Goal: Complete application form: Complete application form

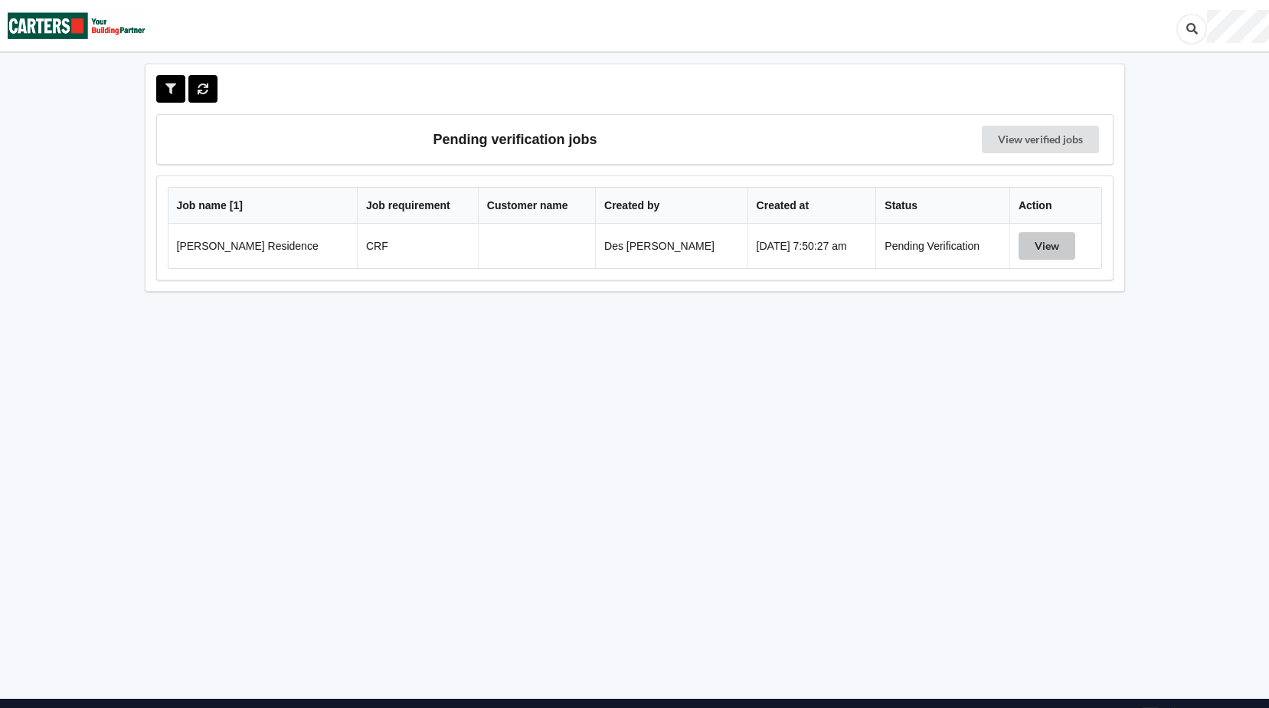
click at [1044, 246] on button "View" at bounding box center [1046, 246] width 57 height 28
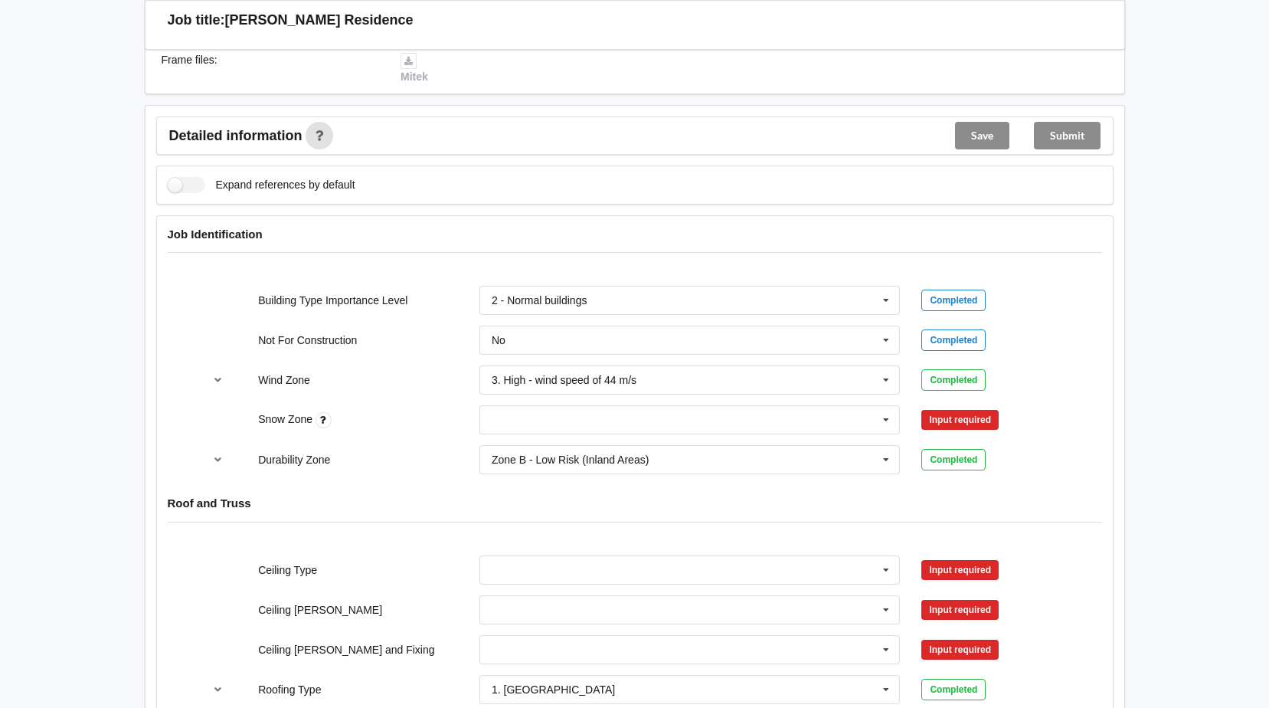
scroll to position [459, 0]
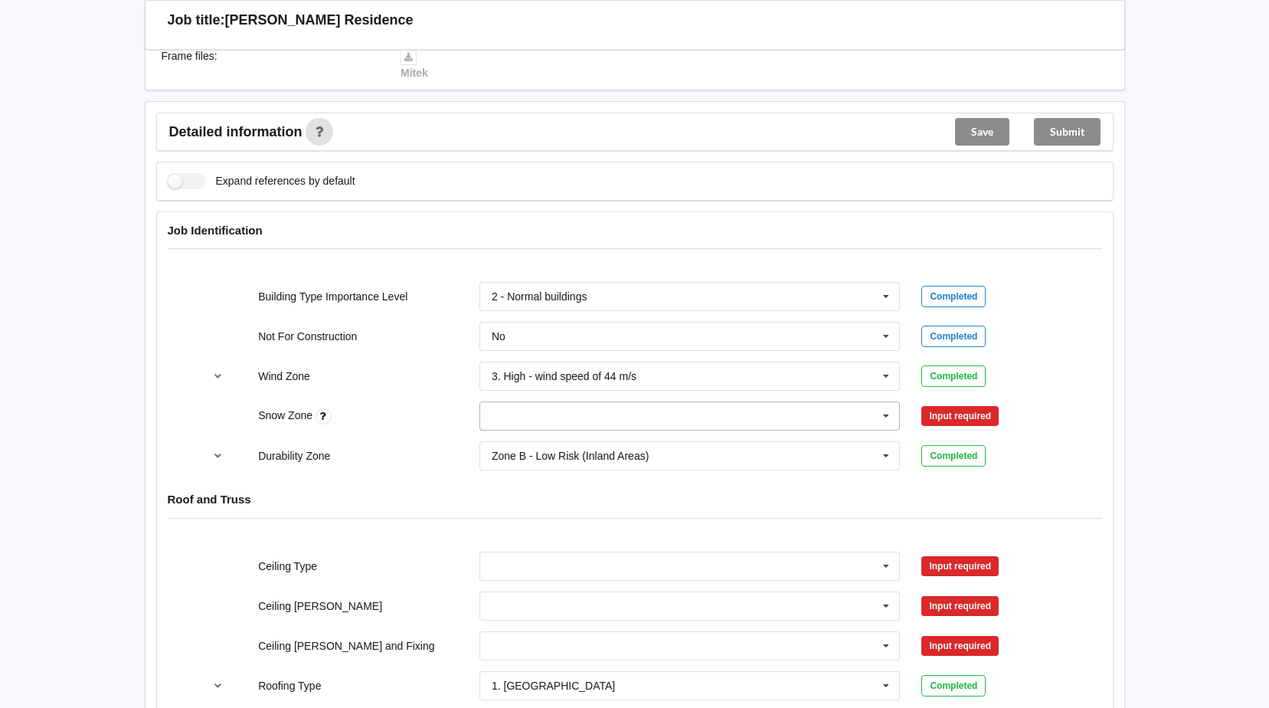
click at [888, 414] on icon at bounding box center [886, 416] width 23 height 28
drag, startPoint x: 682, startPoint y: 583, endPoint x: 695, endPoint y: 584, distance: 13.8
click at [682, 583] on div "N5" at bounding box center [690, 585] width 420 height 28
click at [964, 417] on button "Confirm input" at bounding box center [966, 416] width 91 height 25
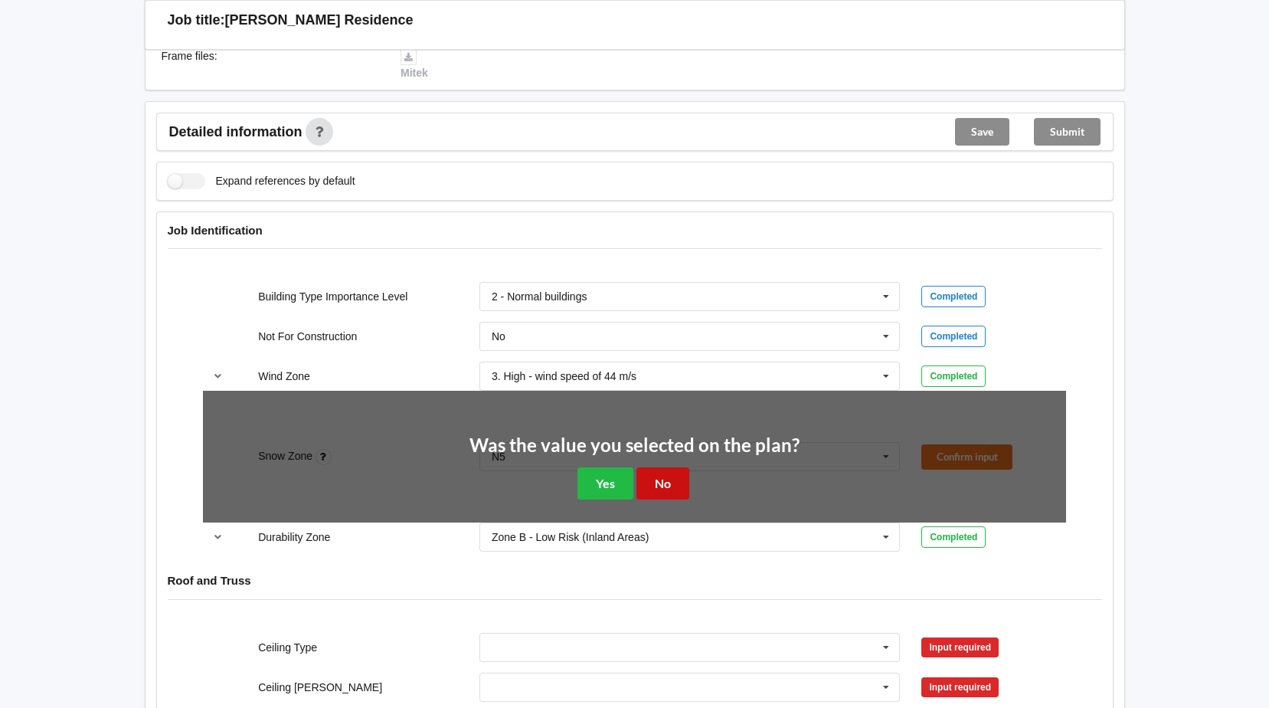
drag, startPoint x: 649, startPoint y: 478, endPoint x: 933, endPoint y: 399, distance: 294.1
click at [651, 478] on button "No" at bounding box center [662, 482] width 53 height 31
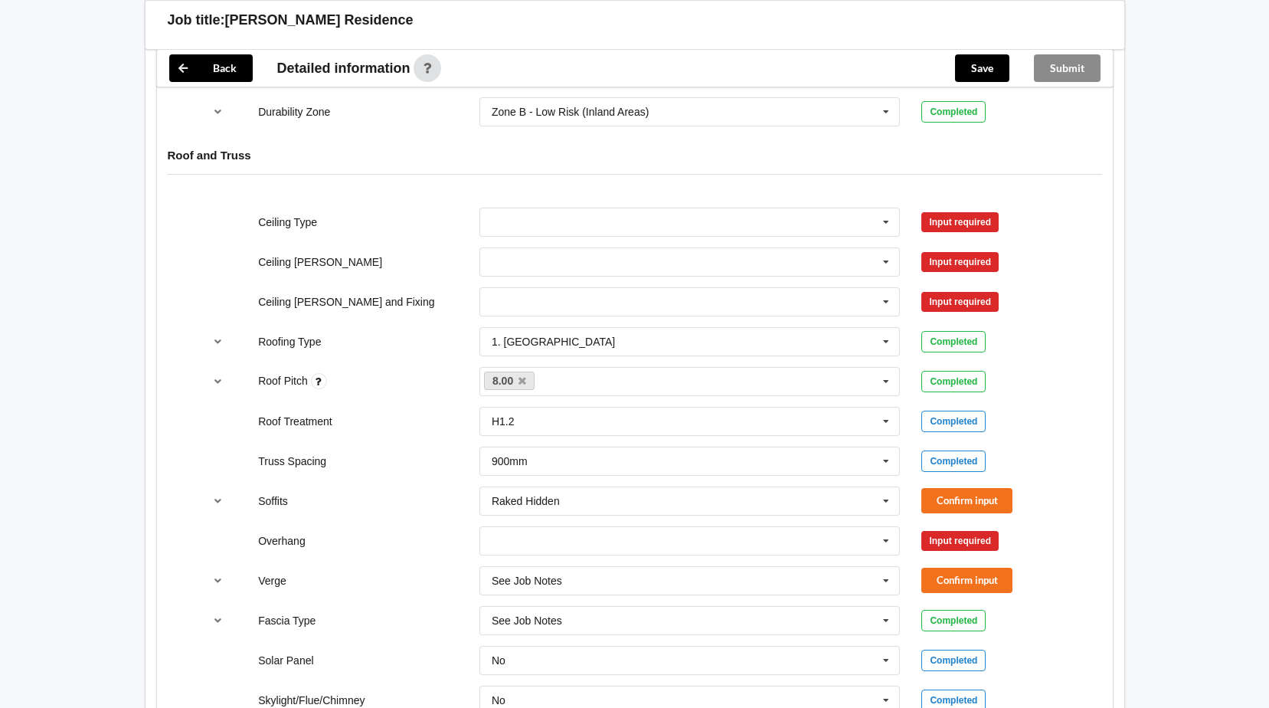
scroll to position [821, 0]
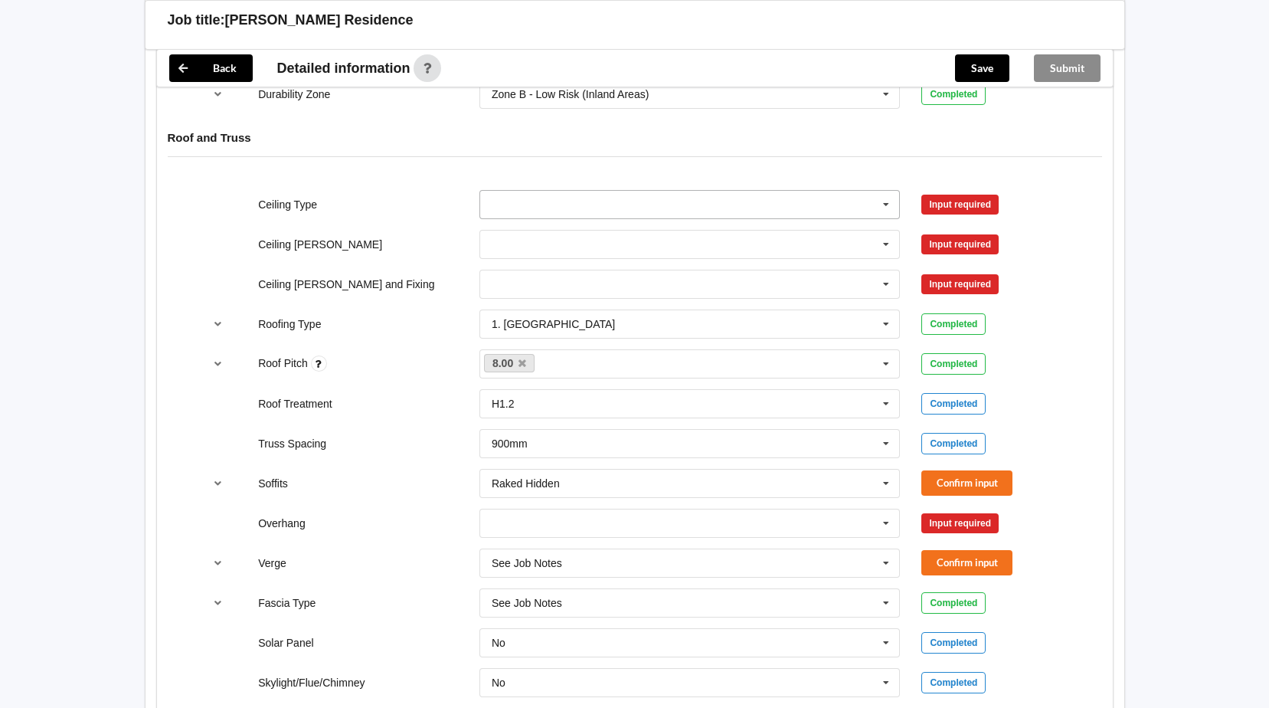
click at [886, 203] on icon at bounding box center [886, 205] width 23 height 28
drag, startPoint x: 536, startPoint y: 316, endPoint x: 557, endPoint y: 311, distance: 21.2
click at [537, 316] on span "13mm Gib" at bounding box center [517, 318] width 50 height 12
click at [888, 241] on icon at bounding box center [886, 244] width 23 height 28
drag, startPoint x: 828, startPoint y: 334, endPoint x: 838, endPoint y: 324, distance: 14.1
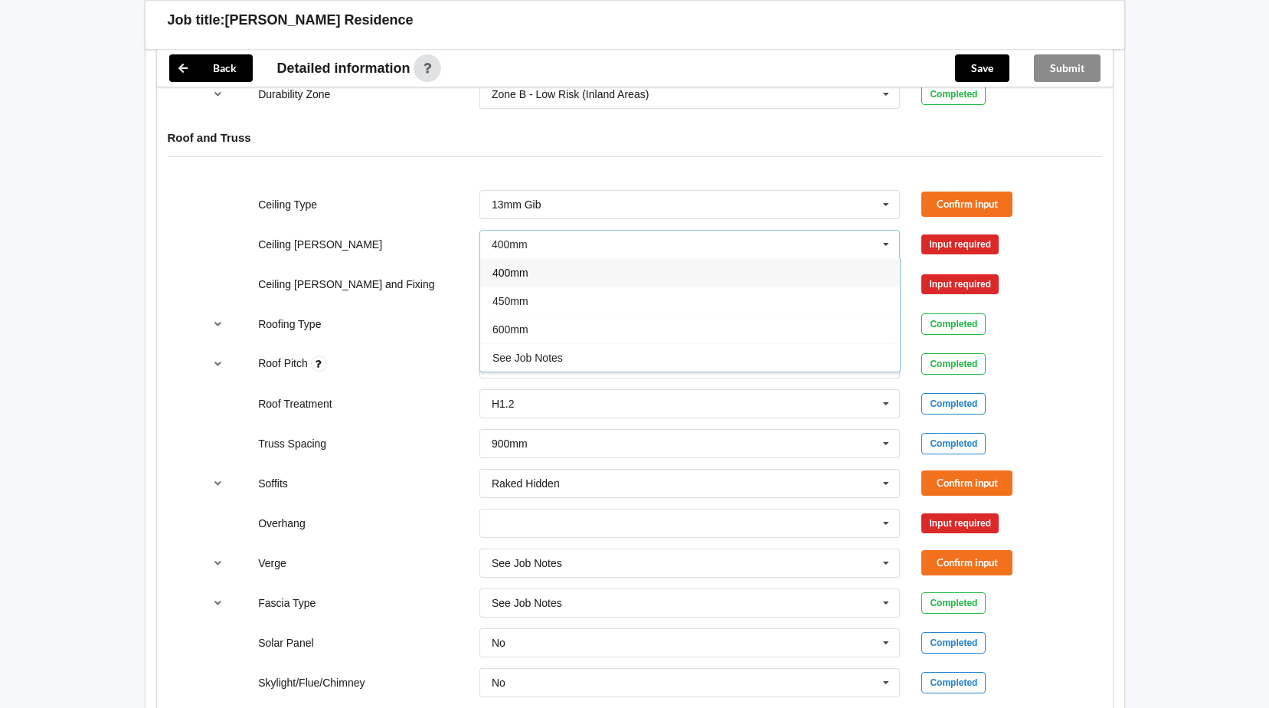
click at [829, 333] on div "600mm" at bounding box center [690, 329] width 420 height 28
click at [954, 241] on button "Confirm input" at bounding box center [966, 243] width 91 height 25
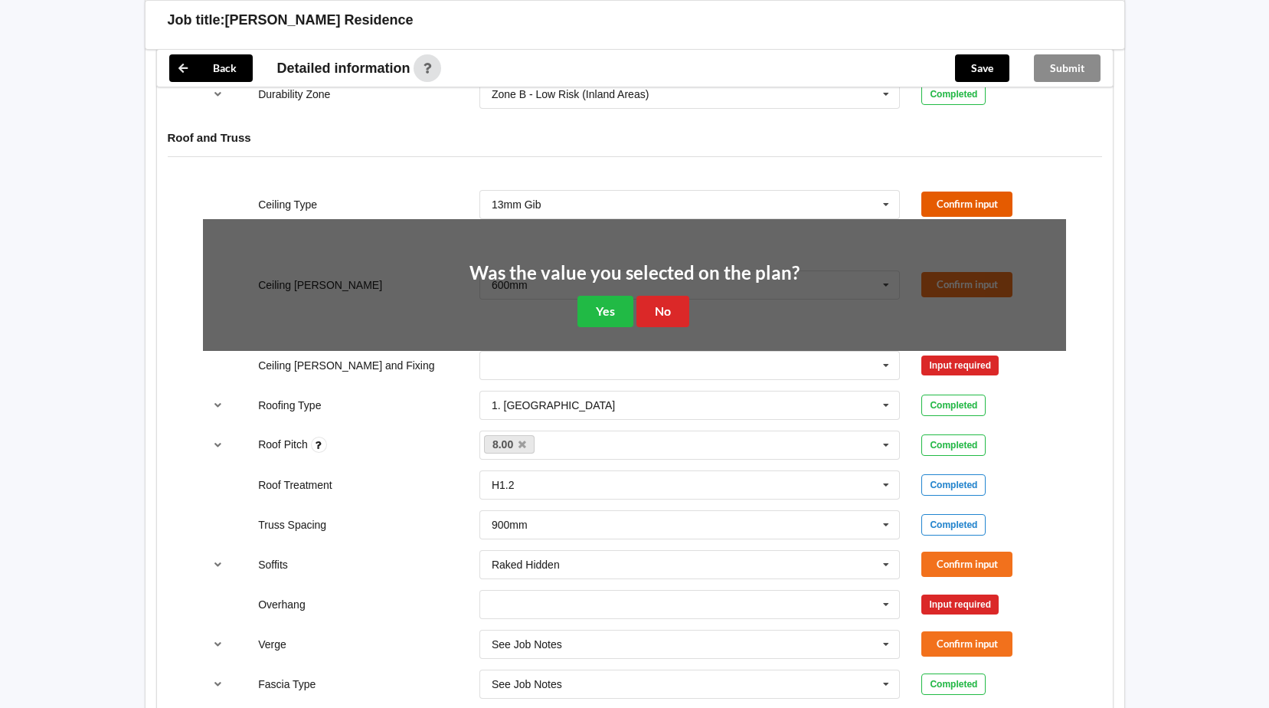
click at [965, 201] on button "Confirm input" at bounding box center [966, 203] width 91 height 25
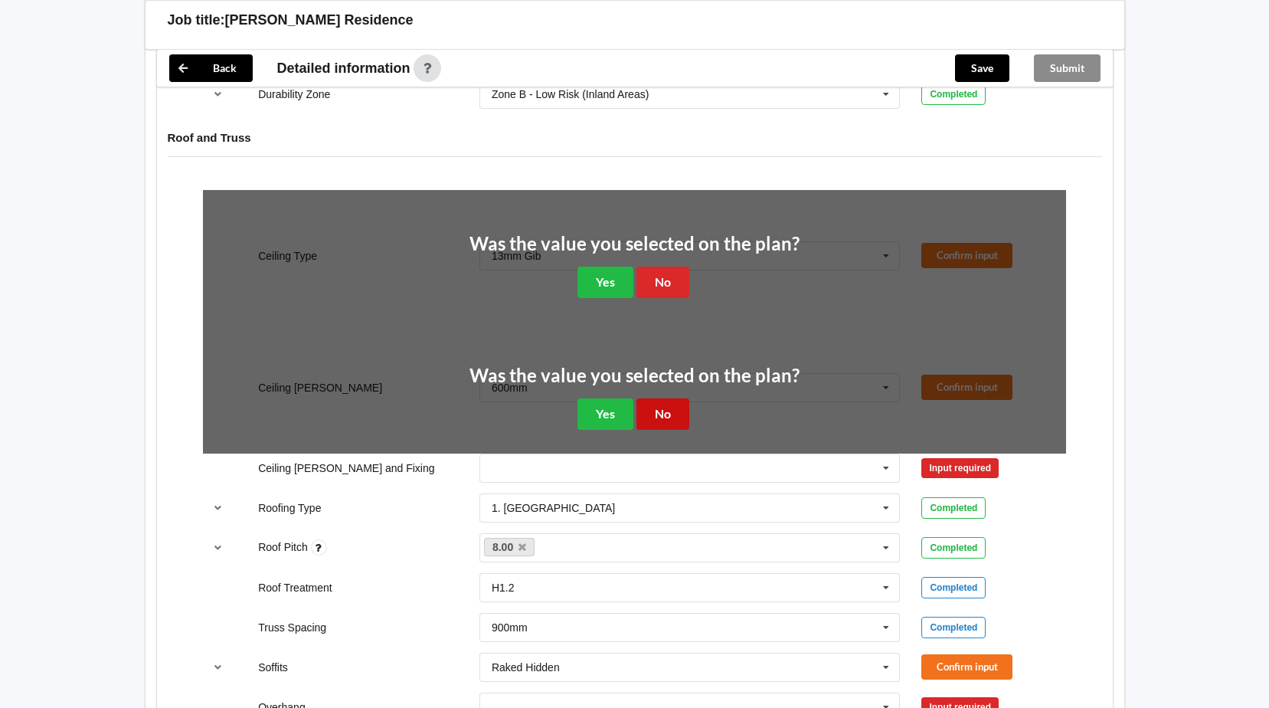
drag, startPoint x: 676, startPoint y: 414, endPoint x: 678, endPoint y: 327, distance: 86.6
click at [676, 405] on button "No" at bounding box center [662, 413] width 53 height 31
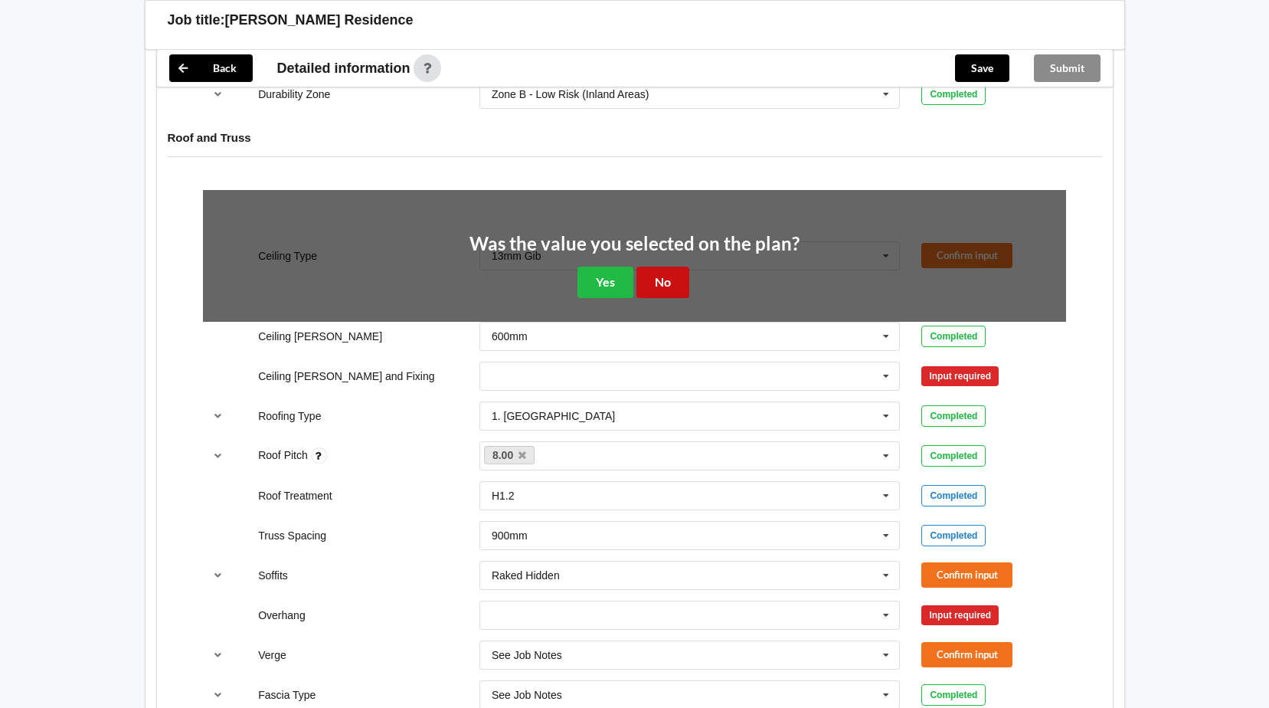
click at [669, 284] on button "No" at bounding box center [662, 281] width 53 height 31
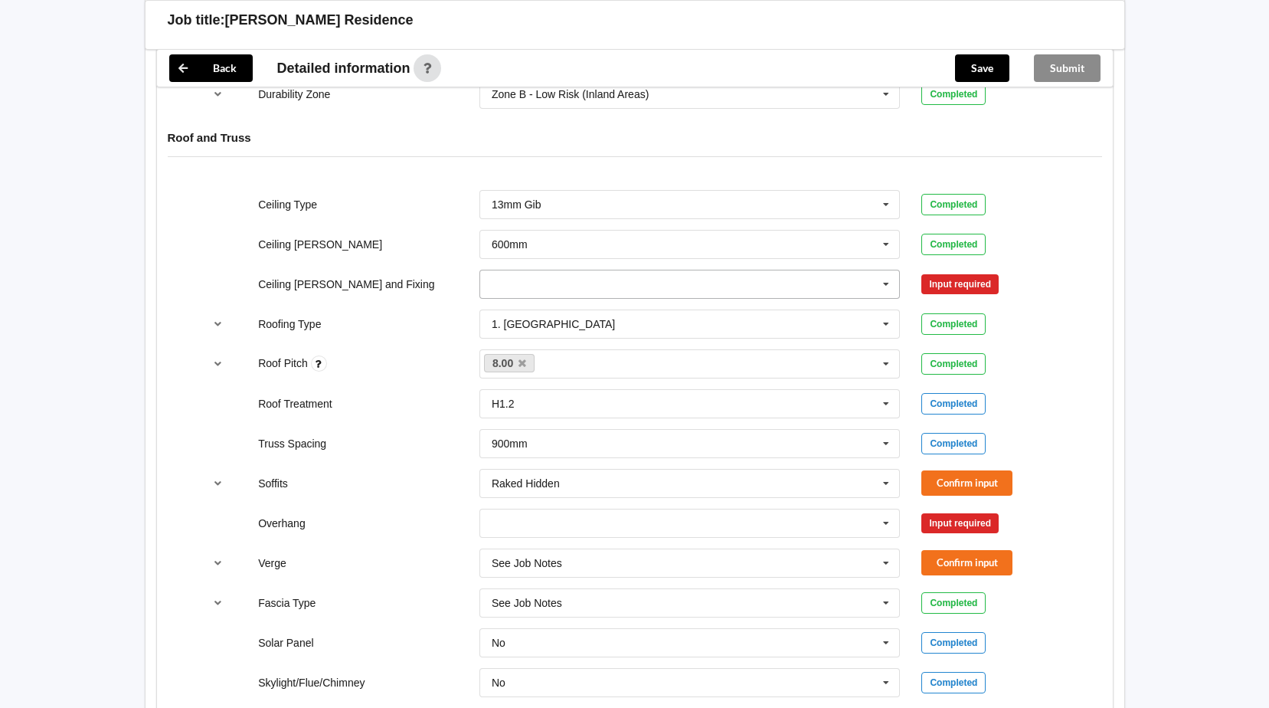
click at [887, 283] on icon at bounding box center [886, 284] width 23 height 28
drag, startPoint x: 682, startPoint y: 351, endPoint x: 743, endPoint y: 340, distance: 62.3
click at [682, 351] on div "Direct Fixed Timber" at bounding box center [690, 340] width 420 height 28
click at [986, 286] on button "Confirm input" at bounding box center [966, 283] width 91 height 25
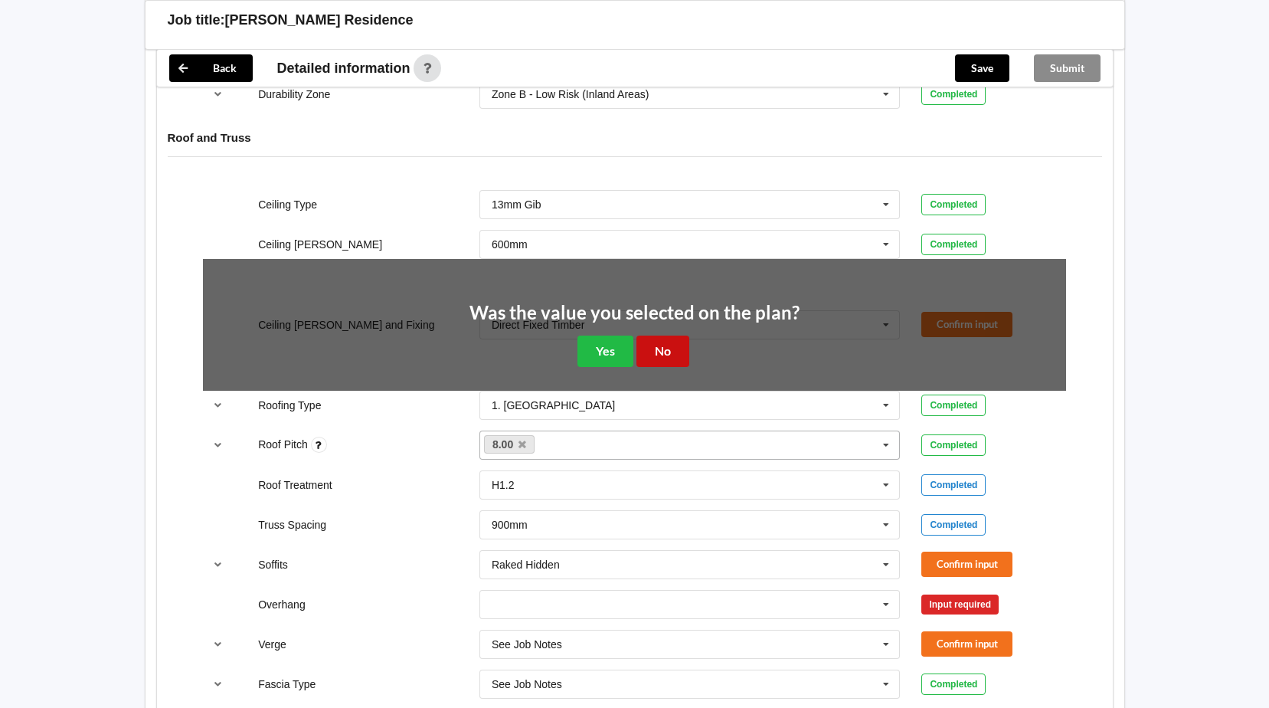
click at [642, 355] on button "No" at bounding box center [662, 350] width 53 height 31
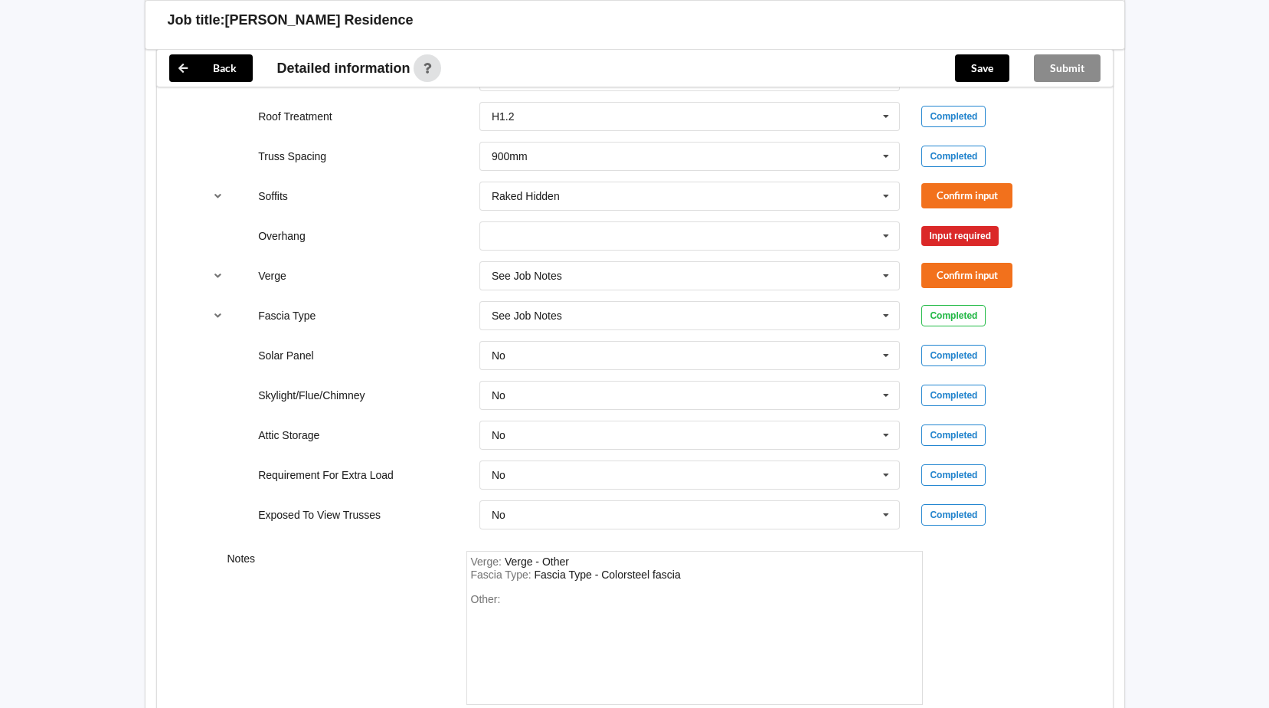
scroll to position [1113, 0]
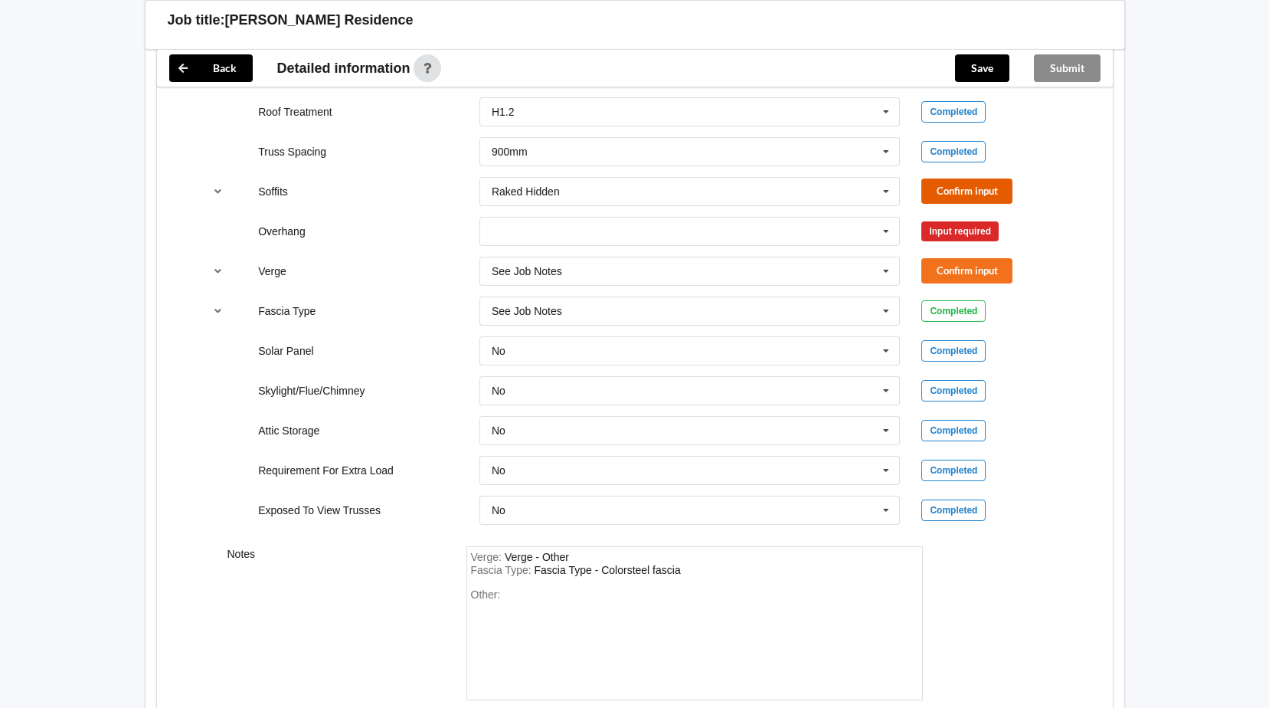
click at [963, 190] on button "Confirm input" at bounding box center [966, 190] width 91 height 25
click at [883, 230] on icon at bounding box center [886, 231] width 23 height 28
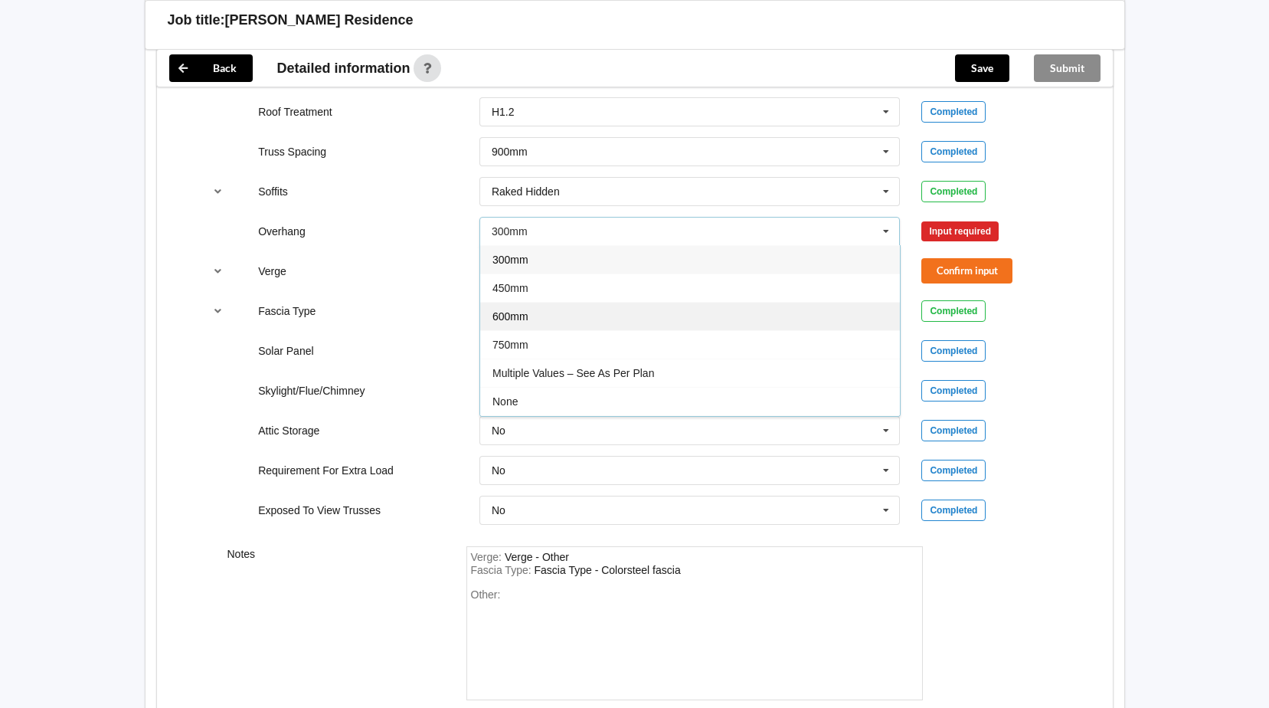
drag, startPoint x: 663, startPoint y: 321, endPoint x: 855, endPoint y: 282, distance: 196.1
click at [665, 320] on div "600mm" at bounding box center [690, 316] width 420 height 28
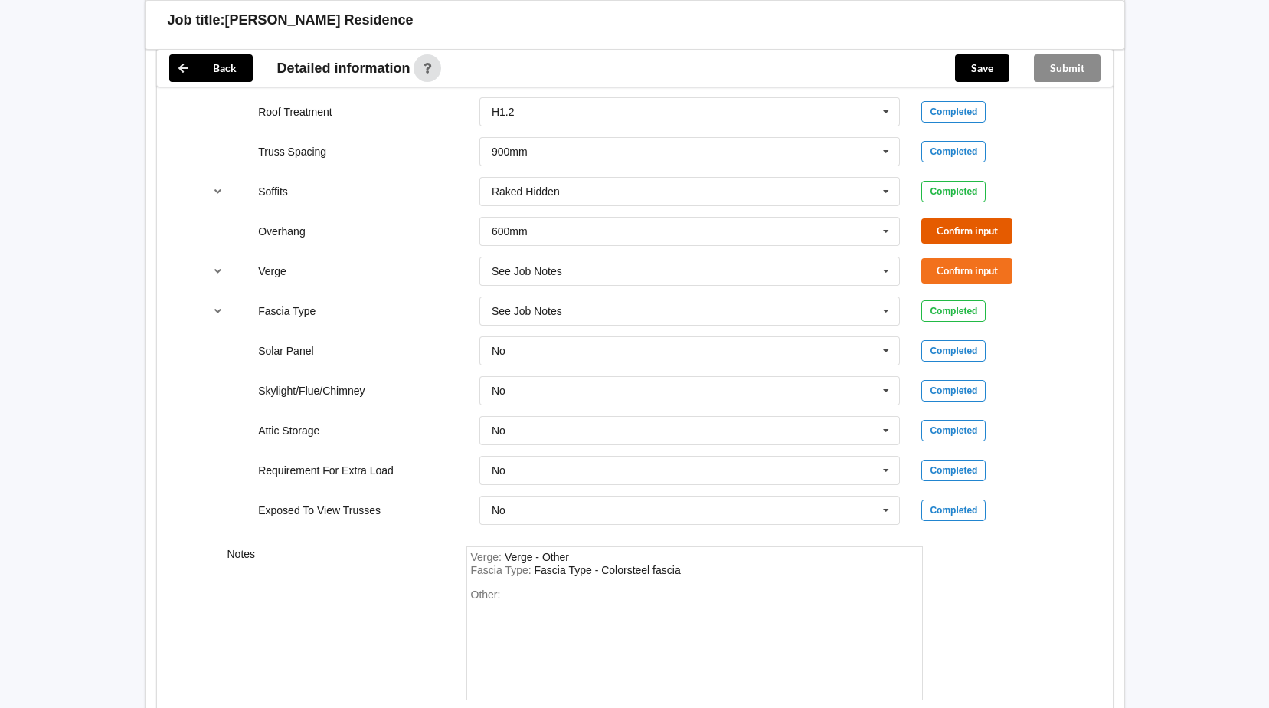
click at [965, 228] on button "Confirm input" at bounding box center [966, 230] width 91 height 25
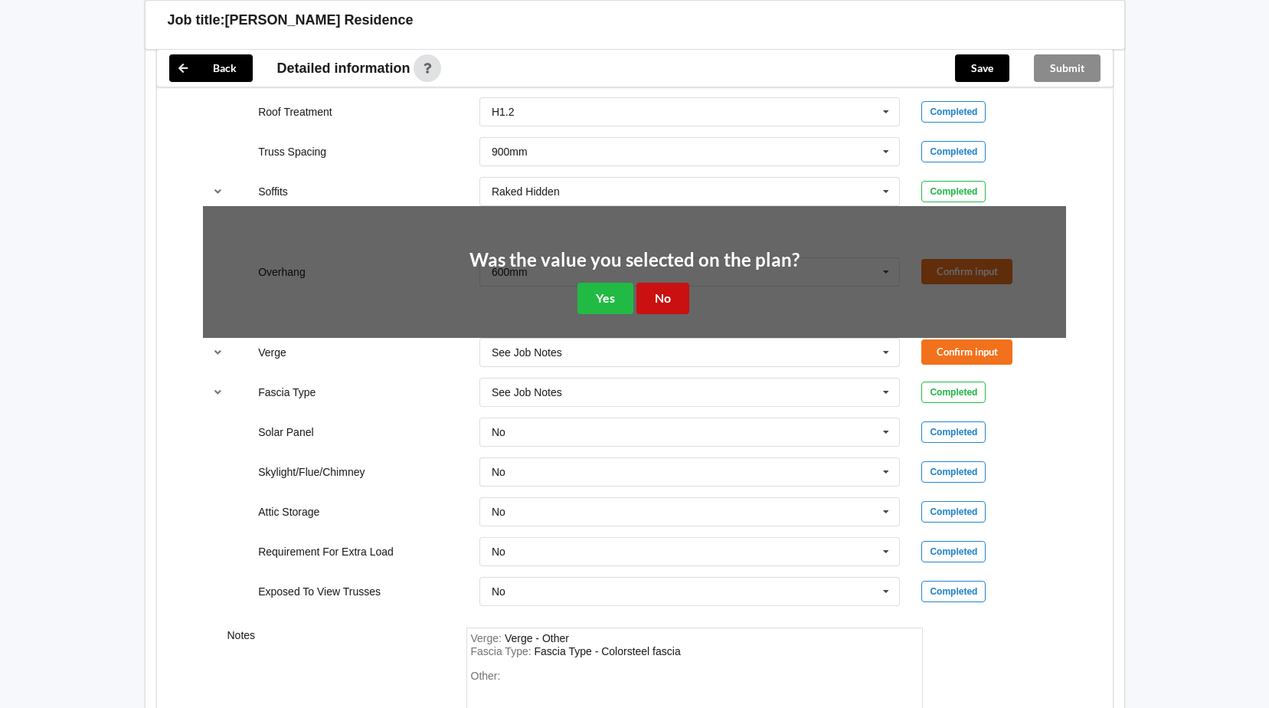
drag, startPoint x: 659, startPoint y: 300, endPoint x: 1009, endPoint y: 303, distance: 349.2
click at [663, 301] on button "No" at bounding box center [662, 298] width 53 height 31
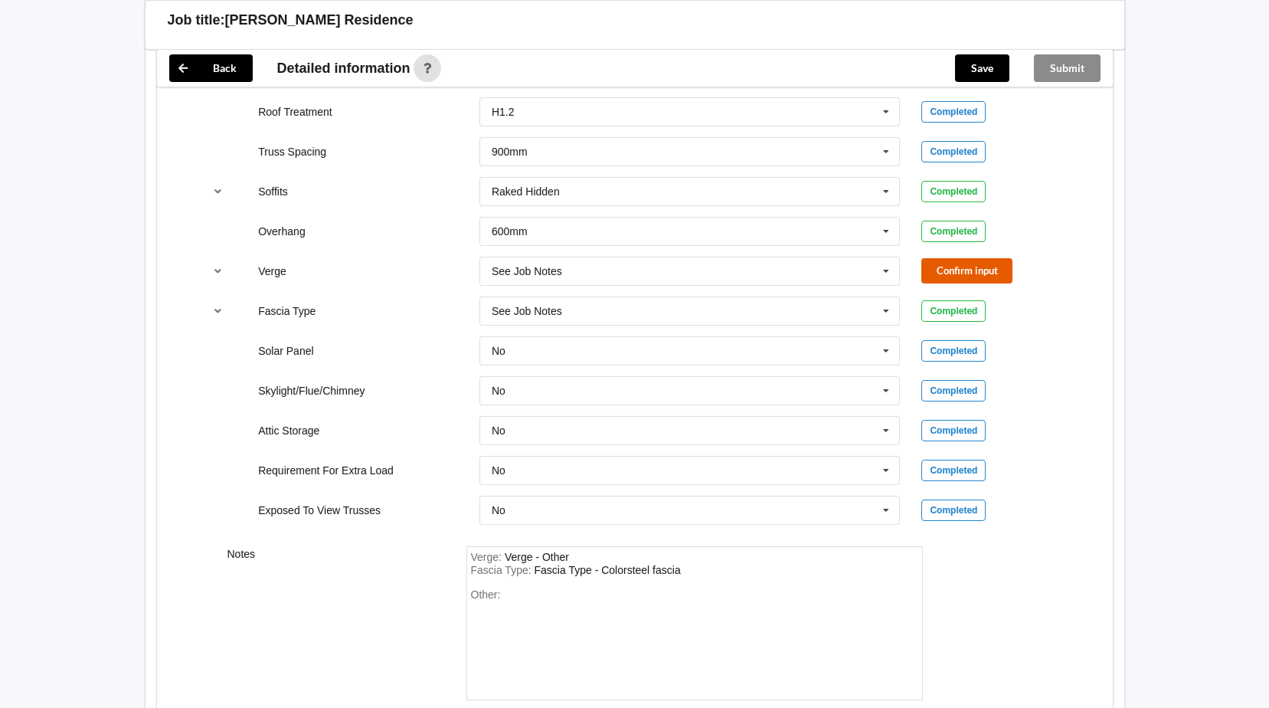
click at [959, 264] on button "Confirm input" at bounding box center [966, 270] width 91 height 25
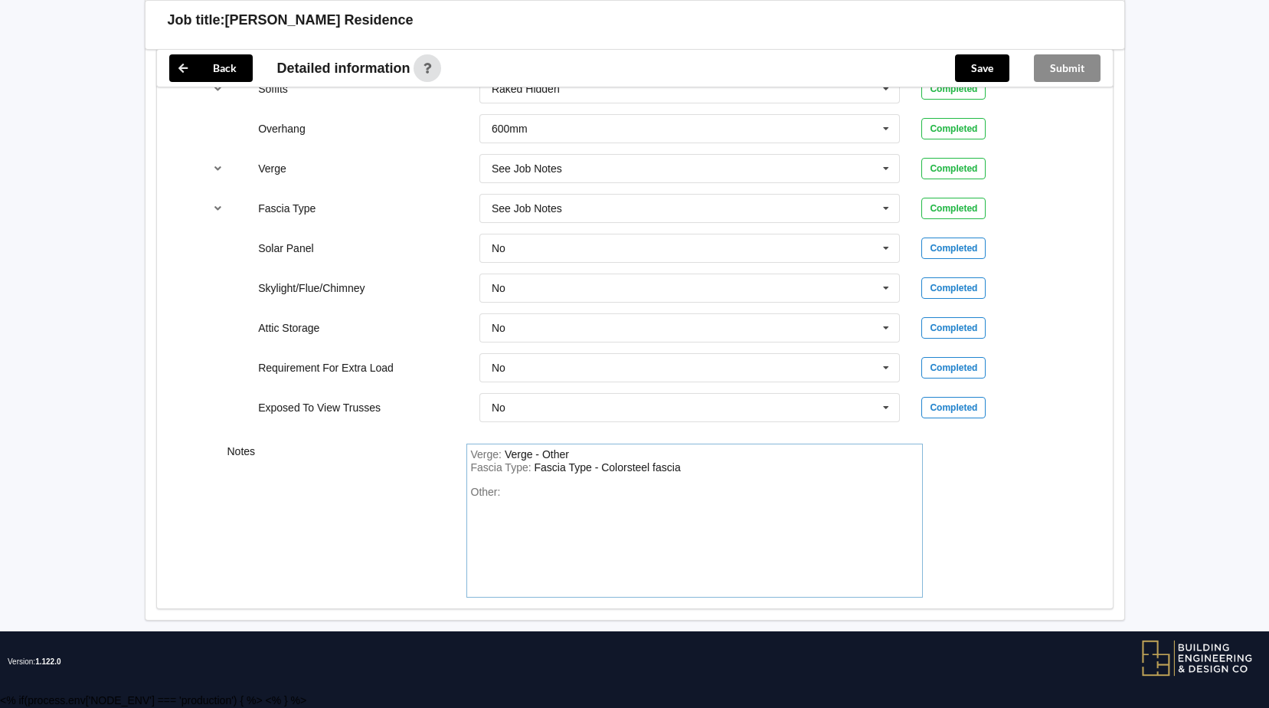
click at [516, 497] on div "Other:" at bounding box center [694, 539] width 447 height 107
click at [749, 492] on div "House is Transportable. Dont use internal walls for load" at bounding box center [634, 492] width 263 height 12
click at [779, 489] on div "Other: House is Transportable. Dont use internal walls as load" at bounding box center [694, 539] width 447 height 107
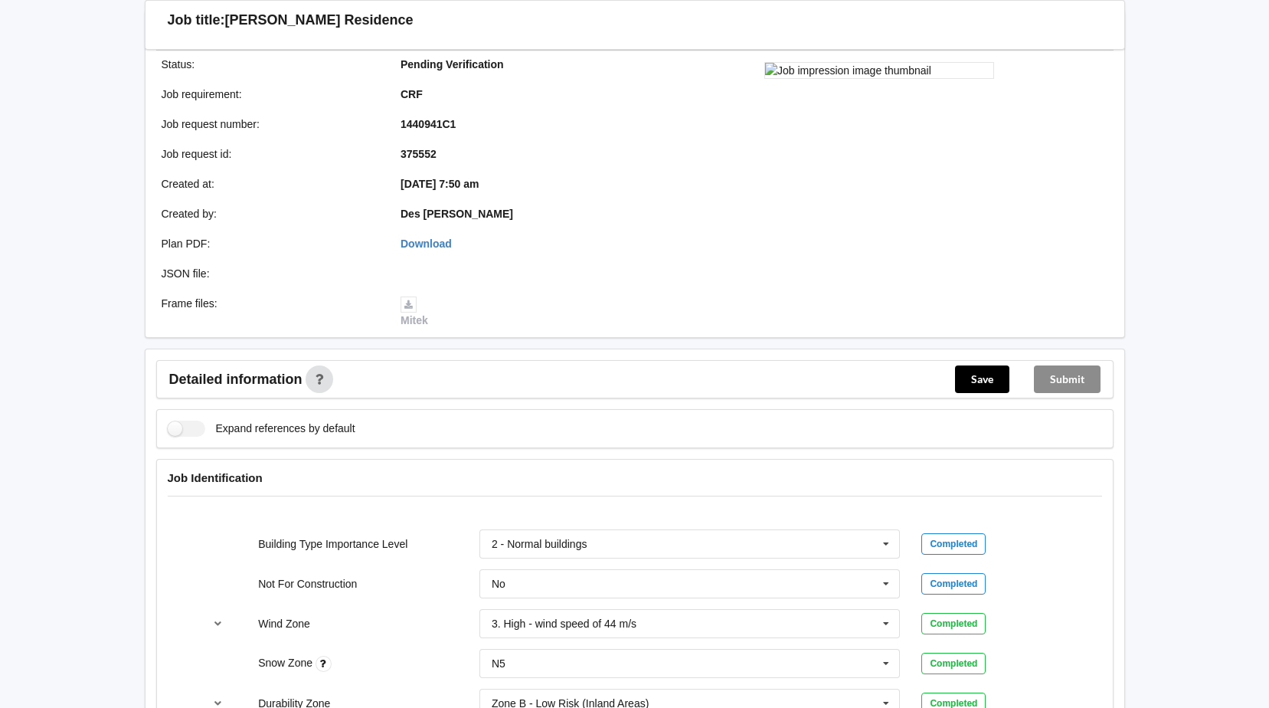
scroll to position [206, 0]
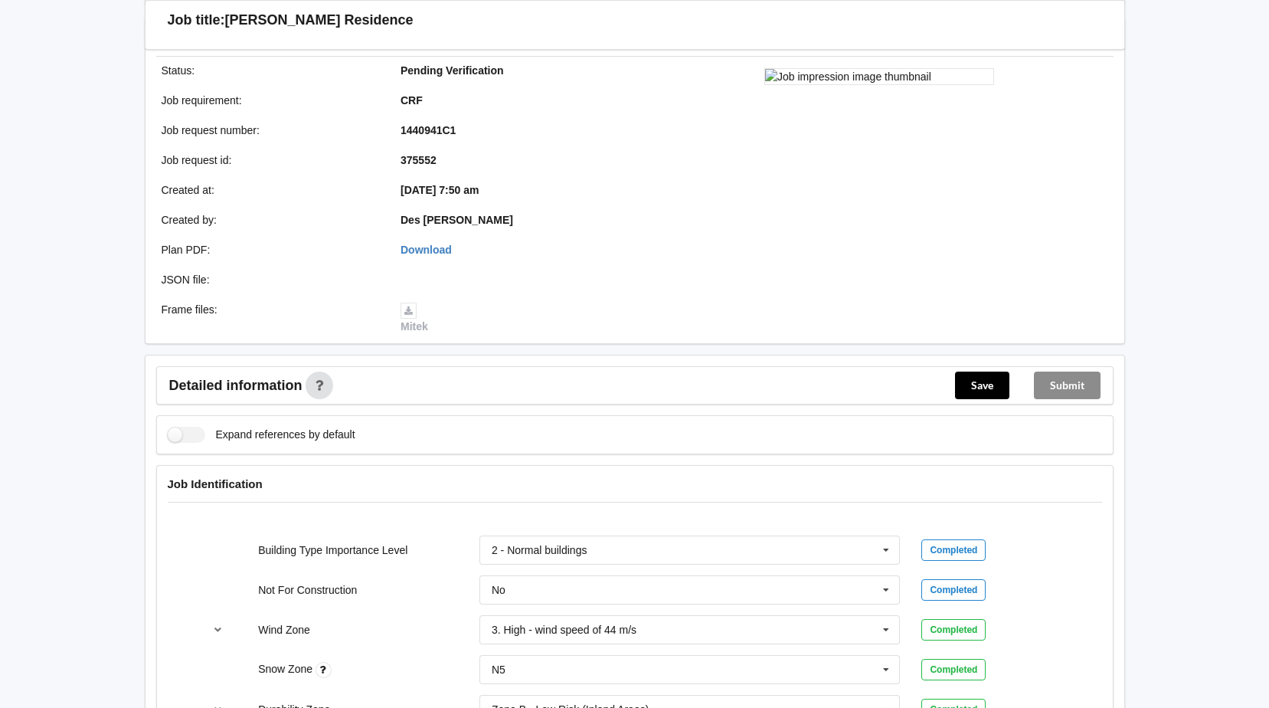
click at [1068, 385] on div "Submit" at bounding box center [1067, 385] width 91 height 37
click at [987, 391] on button "Save" at bounding box center [982, 385] width 54 height 28
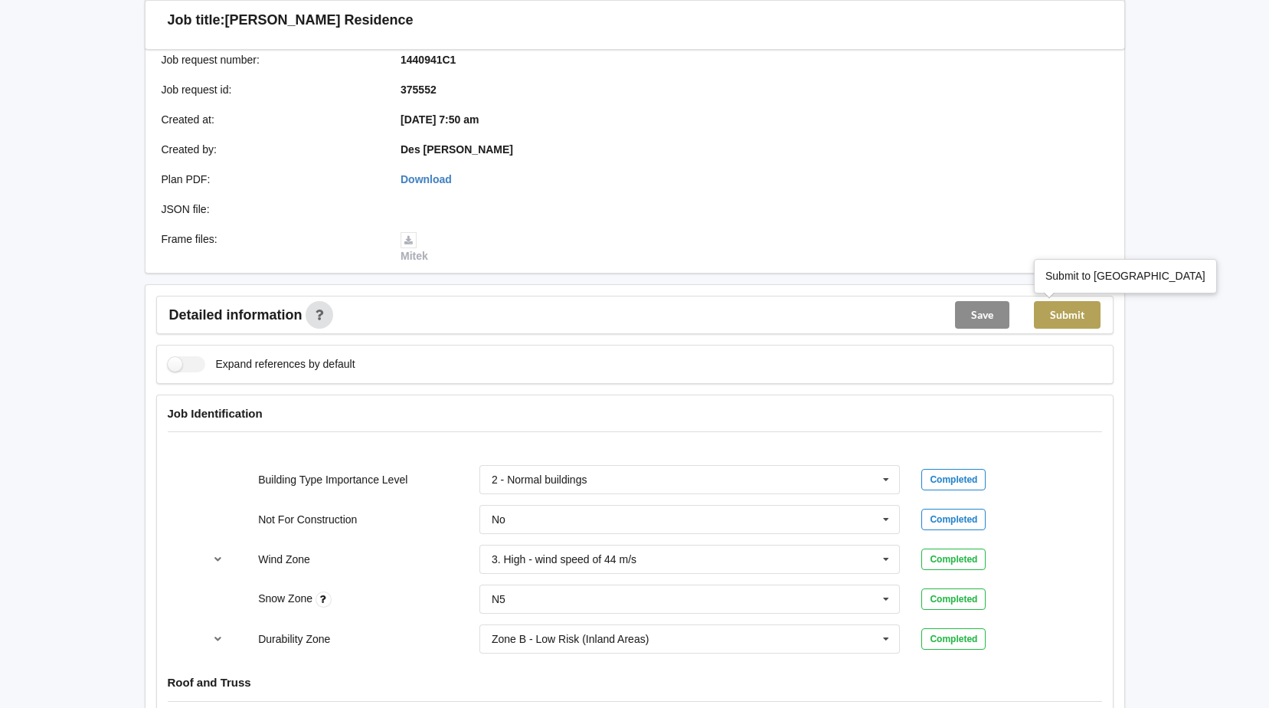
click at [1072, 314] on button "Submit" at bounding box center [1067, 315] width 67 height 28
